Goal: Information Seeking & Learning: Learn about a topic

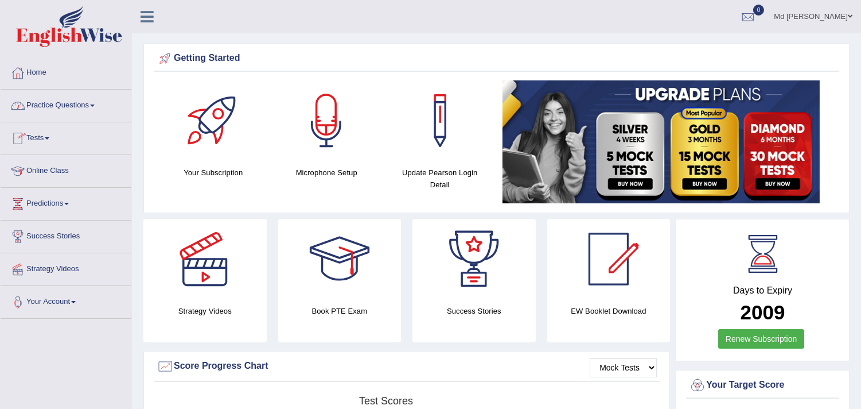
click at [92, 100] on link "Practice Questions" at bounding box center [66, 104] width 131 height 29
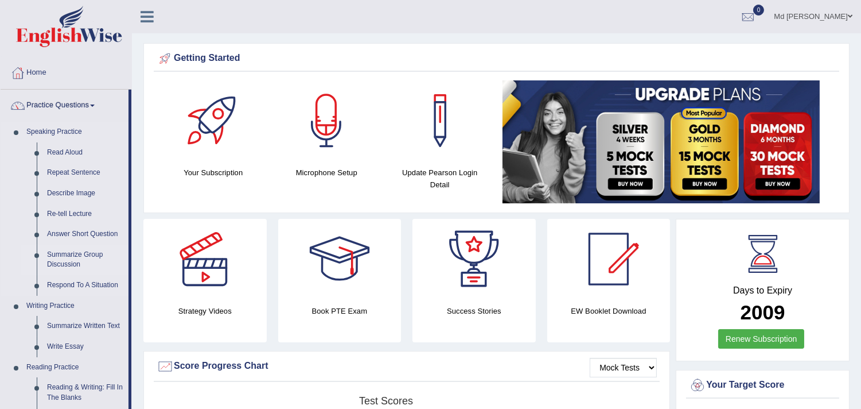
click at [87, 258] on link "Summarize Group Discussion" at bounding box center [85, 259] width 87 height 30
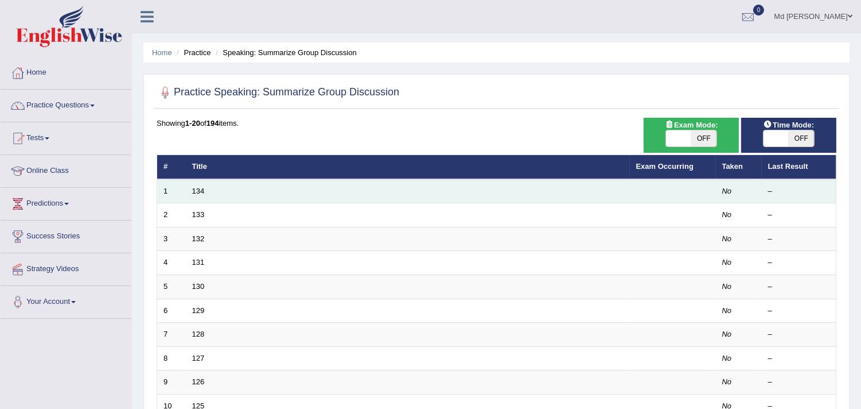
click at [235, 186] on td "134" at bounding box center [408, 191] width 444 height 24
click at [193, 191] on link "134" at bounding box center [198, 191] width 13 height 9
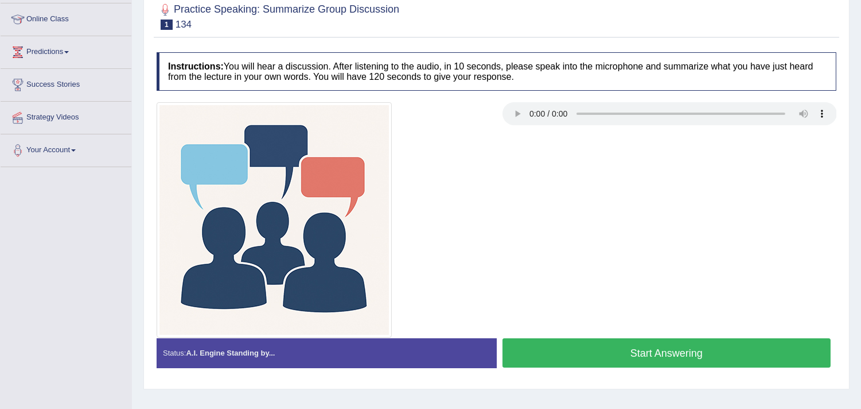
scroll to position [191, 0]
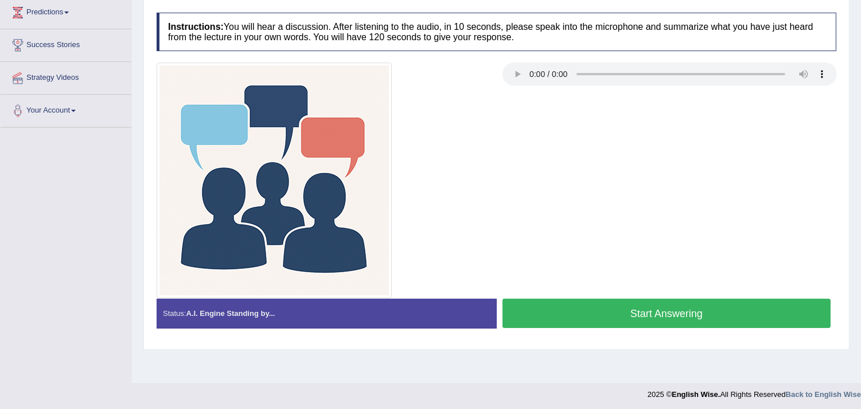
click at [613, 315] on button "Start Answering" at bounding box center [667, 312] width 329 height 29
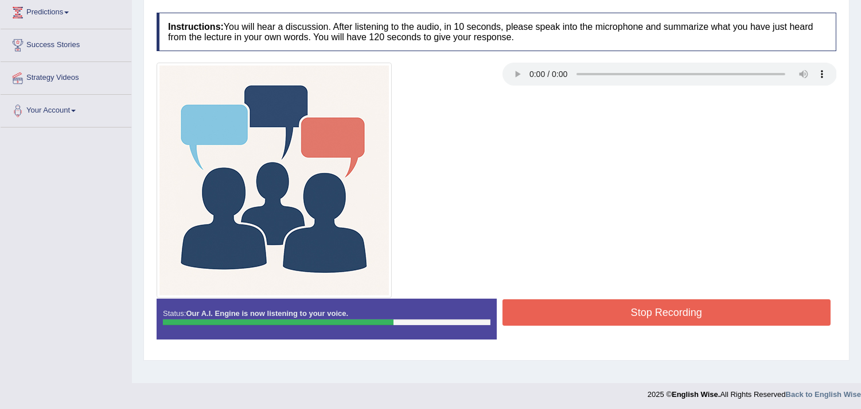
click at [613, 307] on button "Stop Recording" at bounding box center [667, 312] width 329 height 26
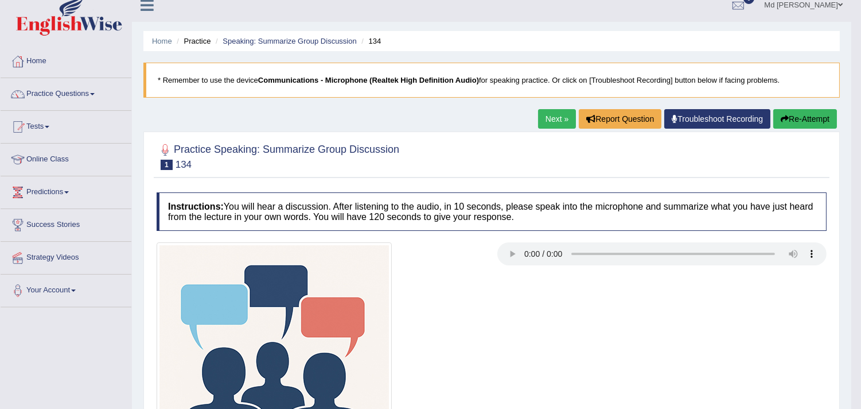
scroll to position [0, 0]
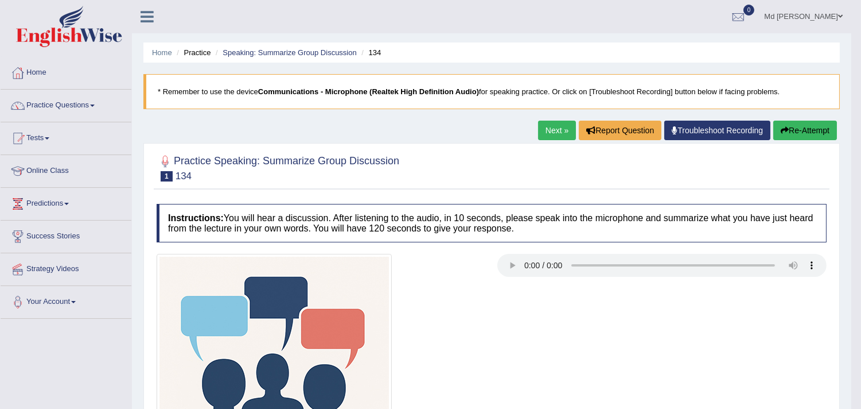
click at [556, 130] on link "Next »" at bounding box center [557, 131] width 38 height 20
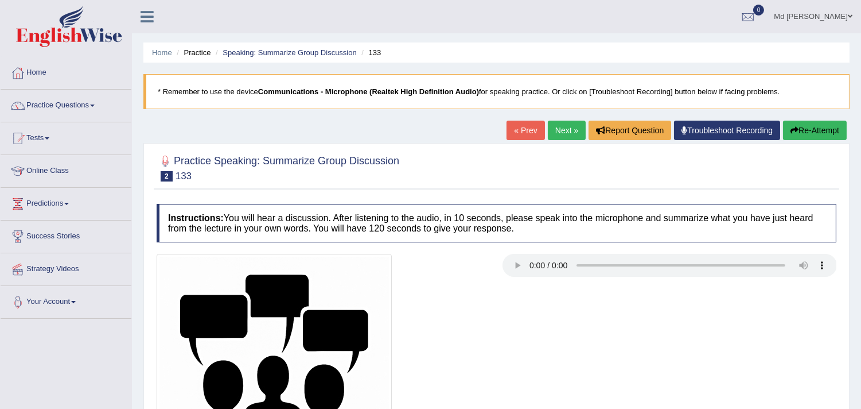
click at [190, 55] on li "Practice" at bounding box center [192, 52] width 37 height 11
click at [193, 55] on li "Practice" at bounding box center [192, 52] width 37 height 11
click at [195, 48] on li "Practice" at bounding box center [192, 52] width 37 height 11
click at [162, 56] on link "Home" at bounding box center [162, 52] width 20 height 9
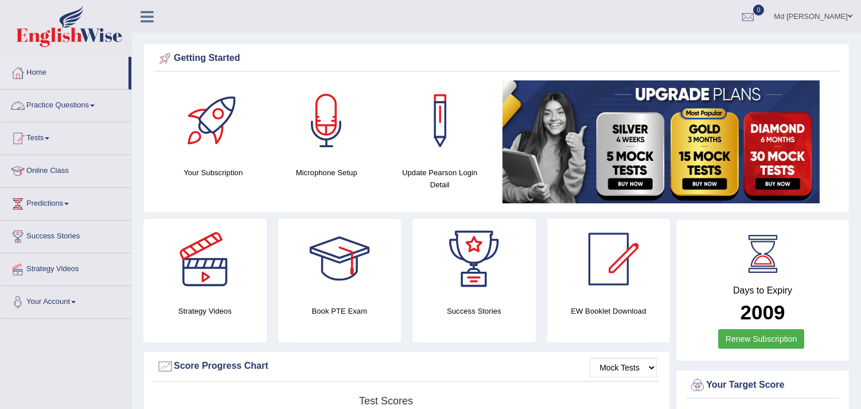
click at [89, 103] on link "Practice Questions" at bounding box center [66, 104] width 131 height 29
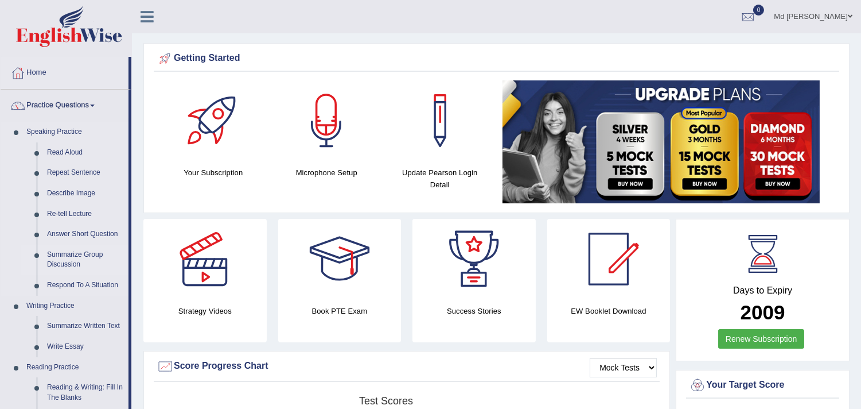
click at [77, 255] on link "Summarize Group Discussion" at bounding box center [85, 259] width 87 height 30
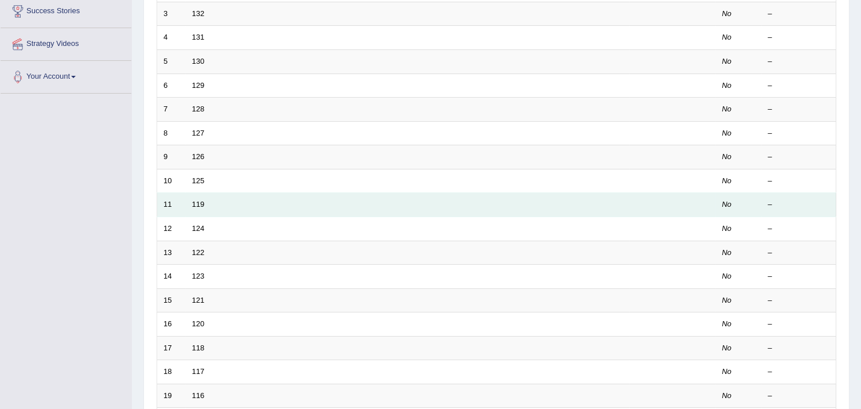
scroll to position [351, 0]
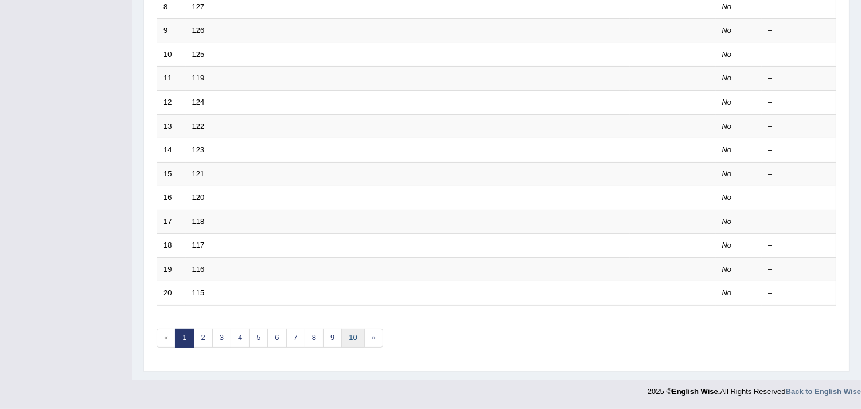
click at [355, 339] on link "10" at bounding box center [352, 337] width 23 height 19
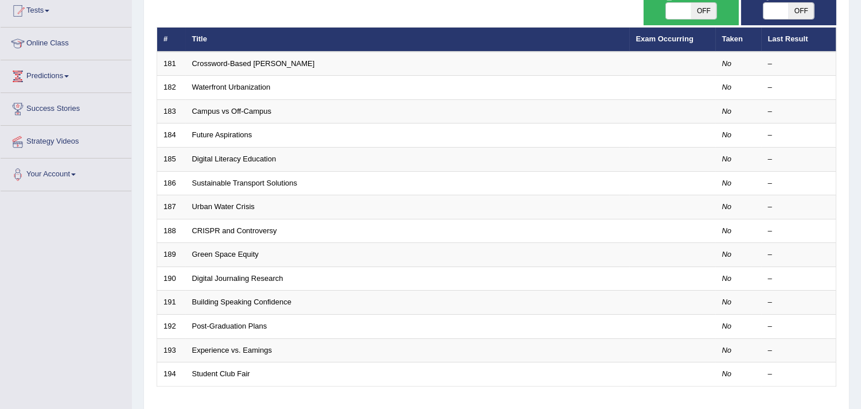
scroll to position [208, 0]
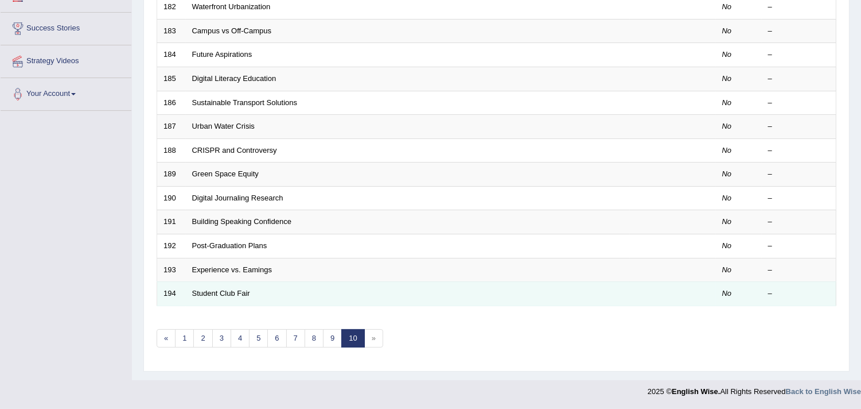
click at [262, 295] on td "Student Club Fair" at bounding box center [408, 294] width 444 height 24
click at [205, 295] on link "Student Club Fair" at bounding box center [221, 293] width 58 height 9
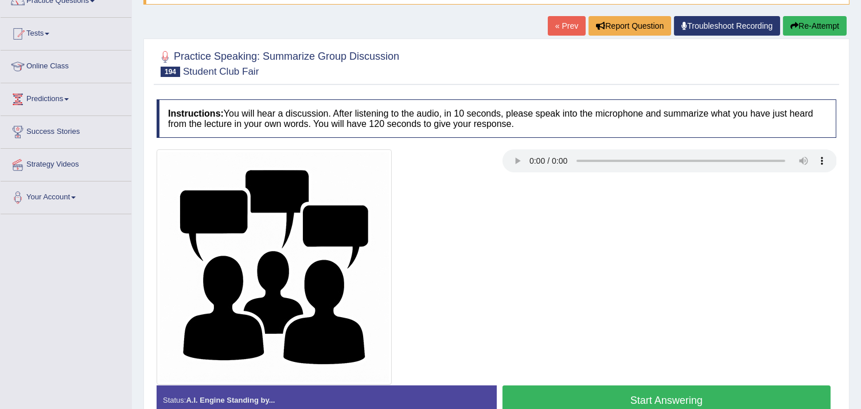
scroll to position [127, 0]
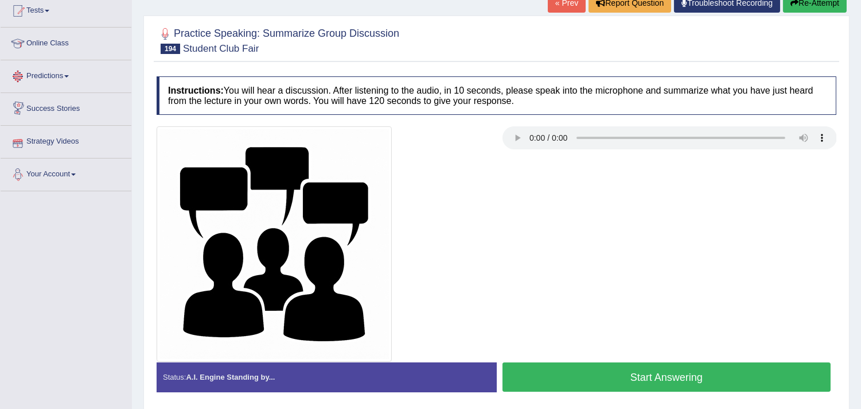
click at [65, 79] on link "Predictions" at bounding box center [66, 74] width 131 height 29
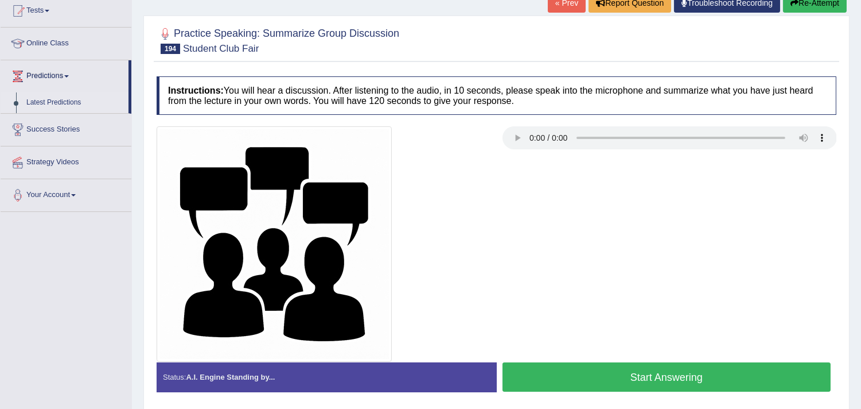
click at [64, 106] on link "Latest Predictions" at bounding box center [74, 102] width 107 height 21
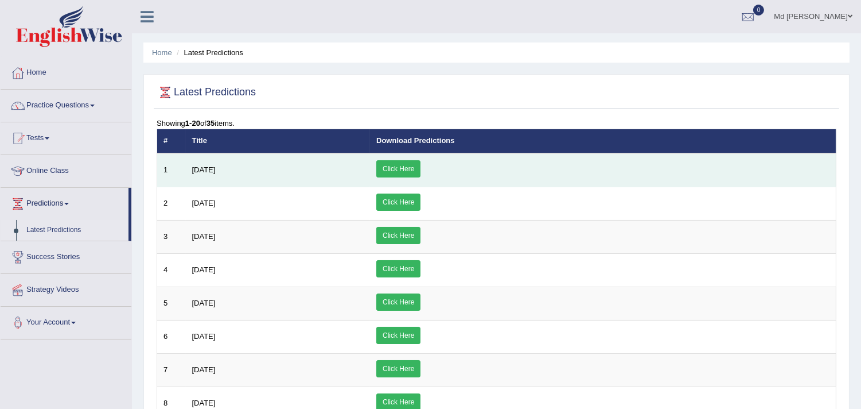
click at [421, 164] on link "Click Here" at bounding box center [398, 168] width 44 height 17
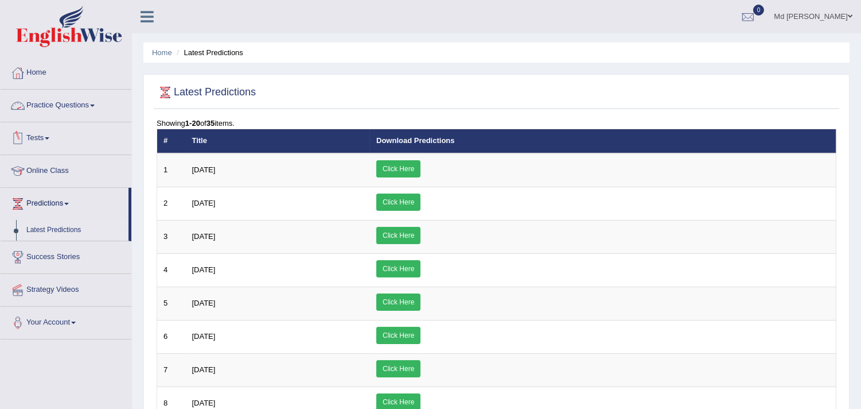
click at [46, 107] on link "Practice Questions" at bounding box center [66, 104] width 131 height 29
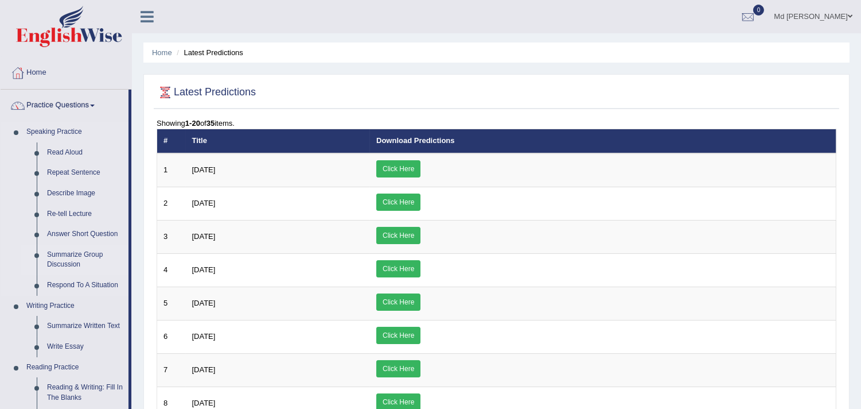
click at [87, 254] on link "Summarize Group Discussion" at bounding box center [85, 259] width 87 height 30
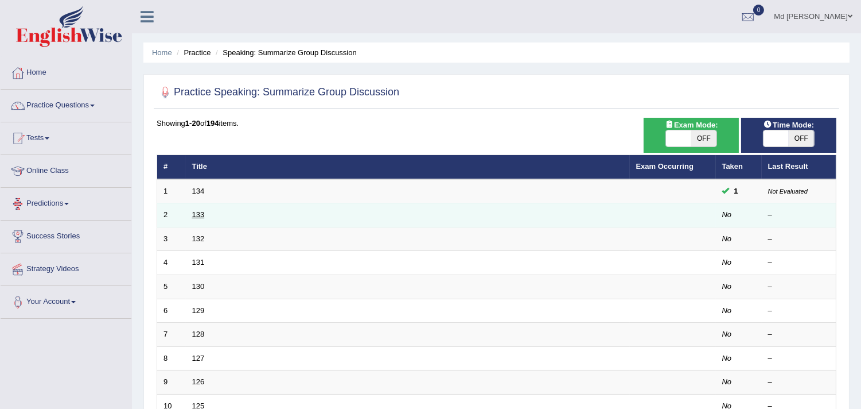
click at [194, 214] on link "133" at bounding box center [198, 214] width 13 height 9
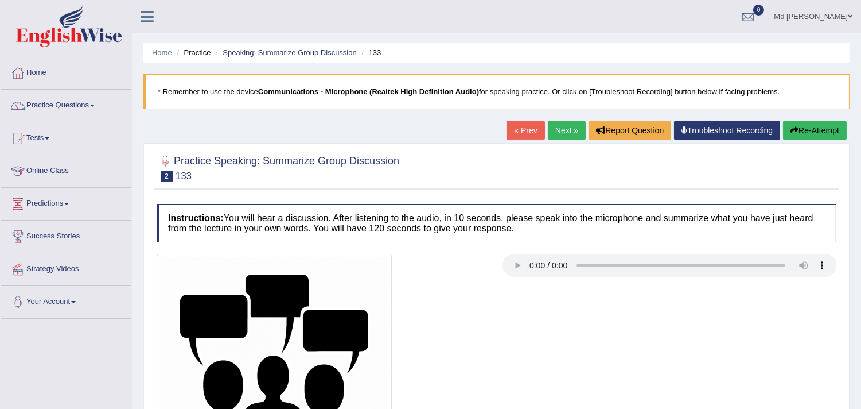
click at [564, 130] on link "Next »" at bounding box center [567, 131] width 38 height 20
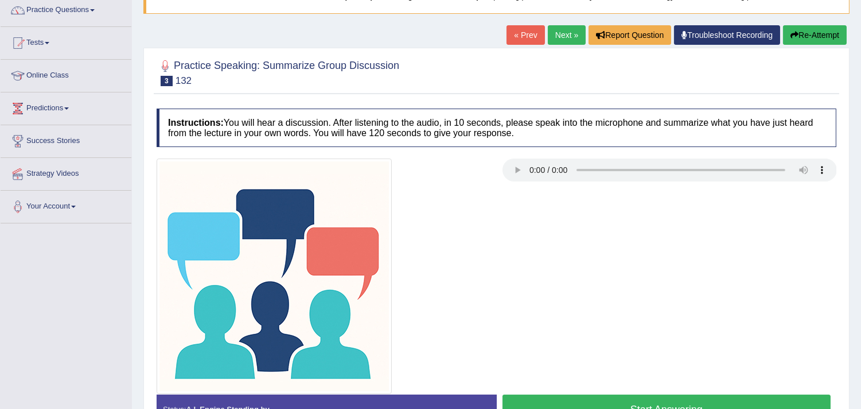
scroll to position [105, 0]
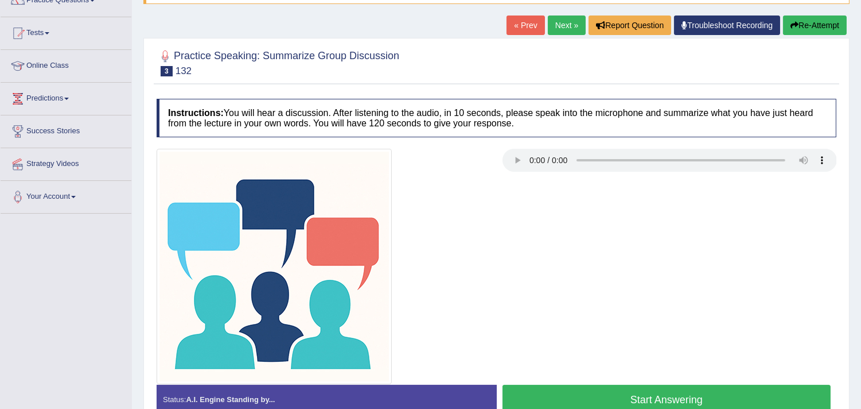
click at [566, 26] on link "Next »" at bounding box center [567, 25] width 38 height 20
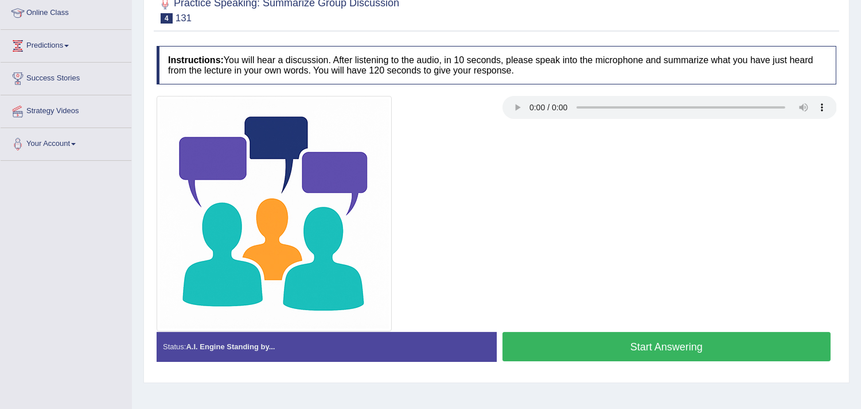
scroll to position [64, 0]
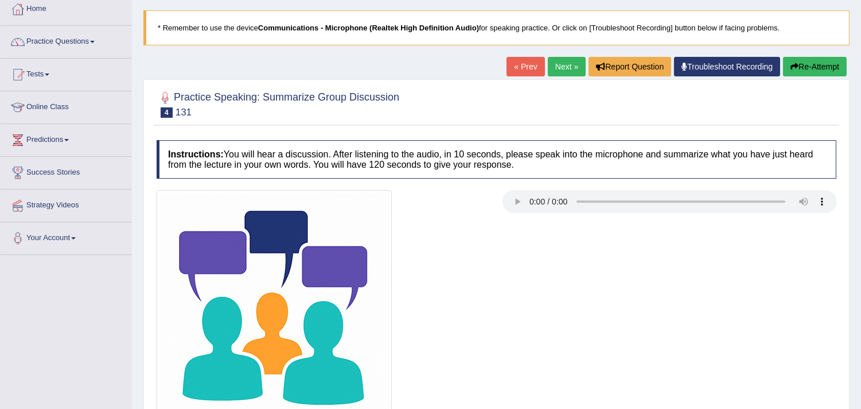
click at [566, 69] on link "Next »" at bounding box center [567, 67] width 38 height 20
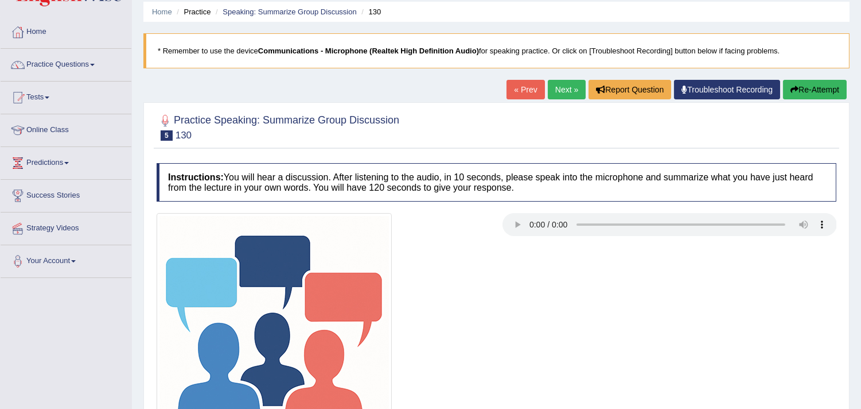
scroll to position [75, 0]
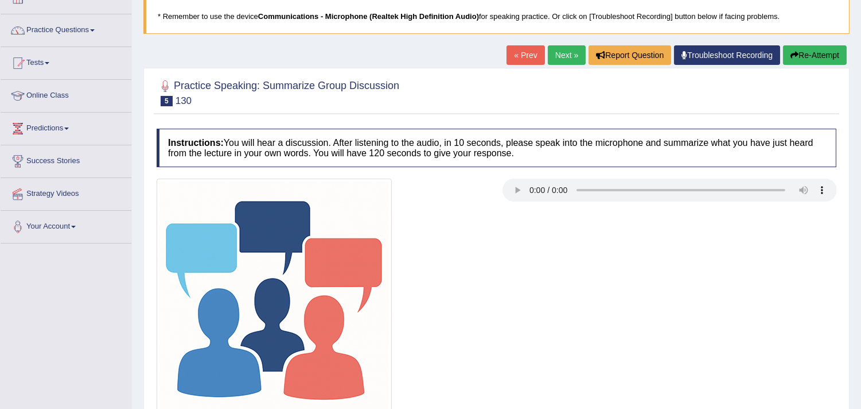
drag, startPoint x: 868, startPoint y: 106, endPoint x: 864, endPoint y: 155, distance: 49.0
click at [861, 155] on html "Toggle navigation Home Practice Questions Speaking Practice Read Aloud Repeat S…" at bounding box center [430, 129] width 861 height 409
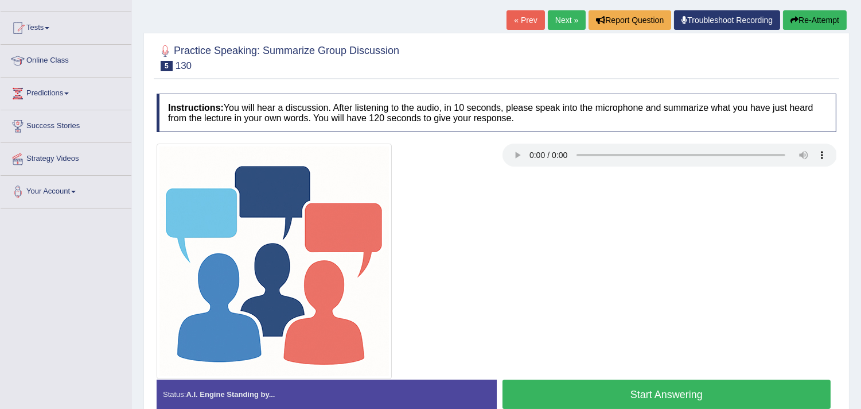
scroll to position [46, 0]
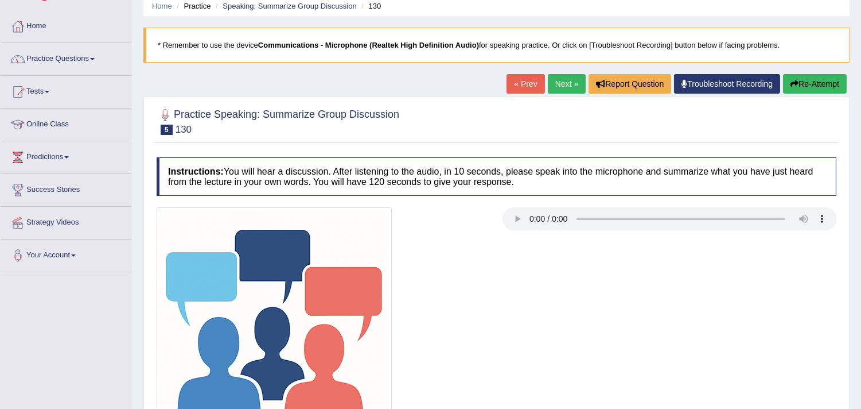
click at [565, 77] on link "Next »" at bounding box center [567, 84] width 38 height 20
